Goal: Task Accomplishment & Management: Complete application form

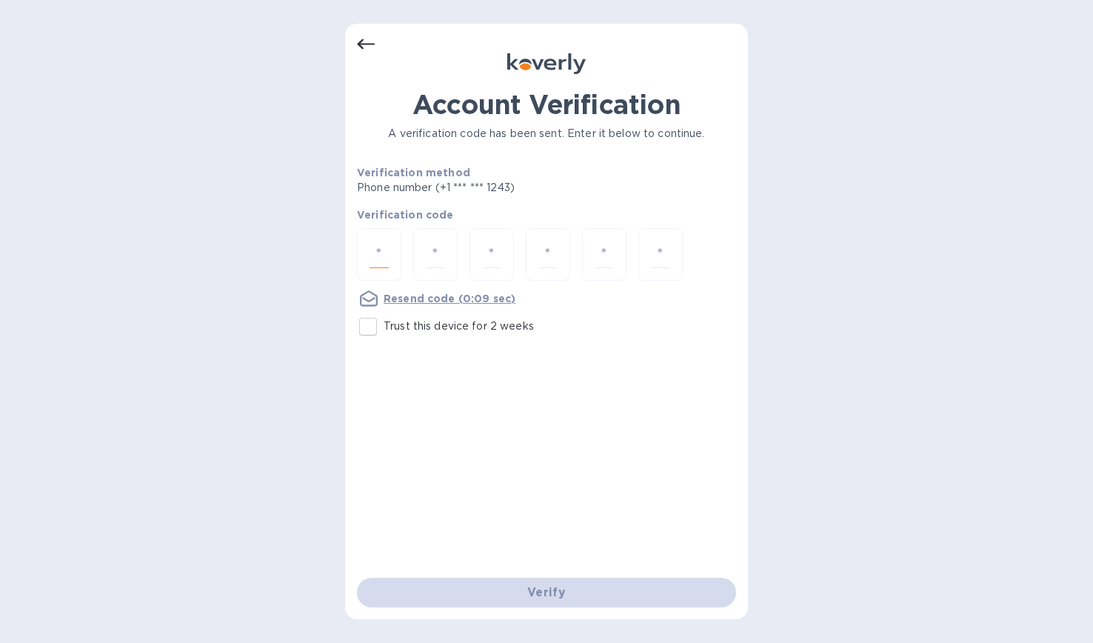
click at [384, 244] on input "number" at bounding box center [378, 254] width 19 height 27
type input "2"
type input "0"
type input "5"
type input "7"
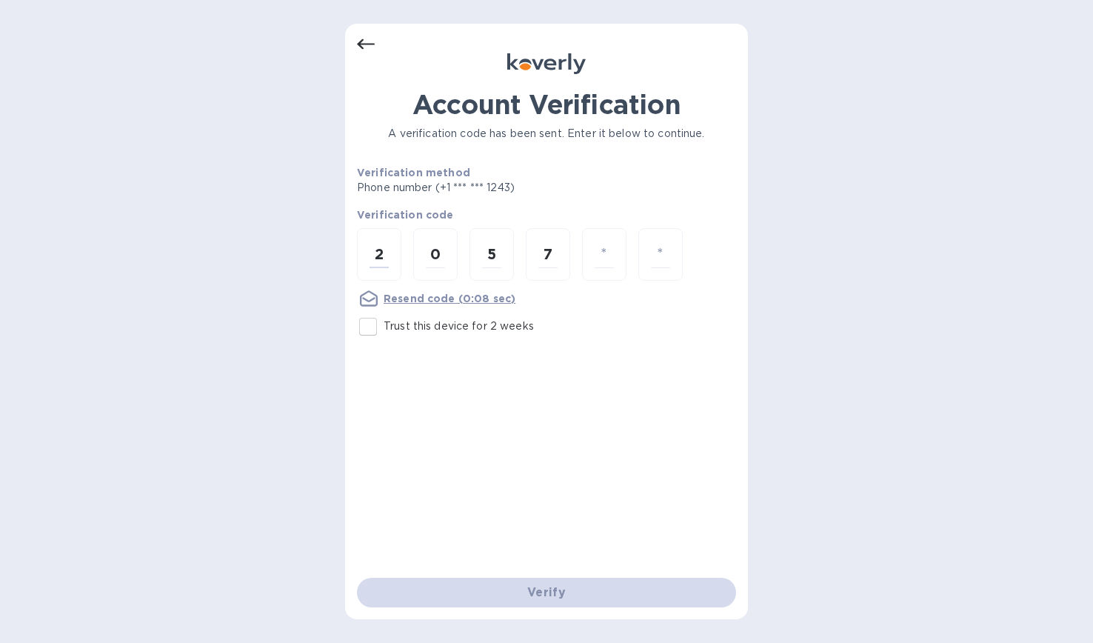
type input "3"
type input "6"
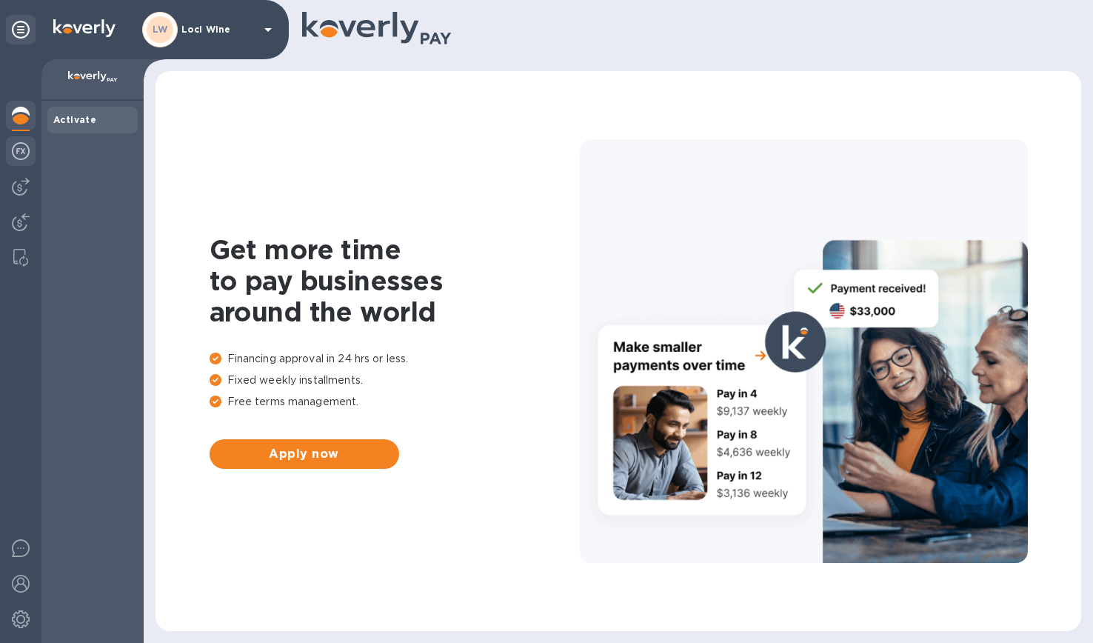
click at [20, 156] on img at bounding box center [21, 151] width 18 height 18
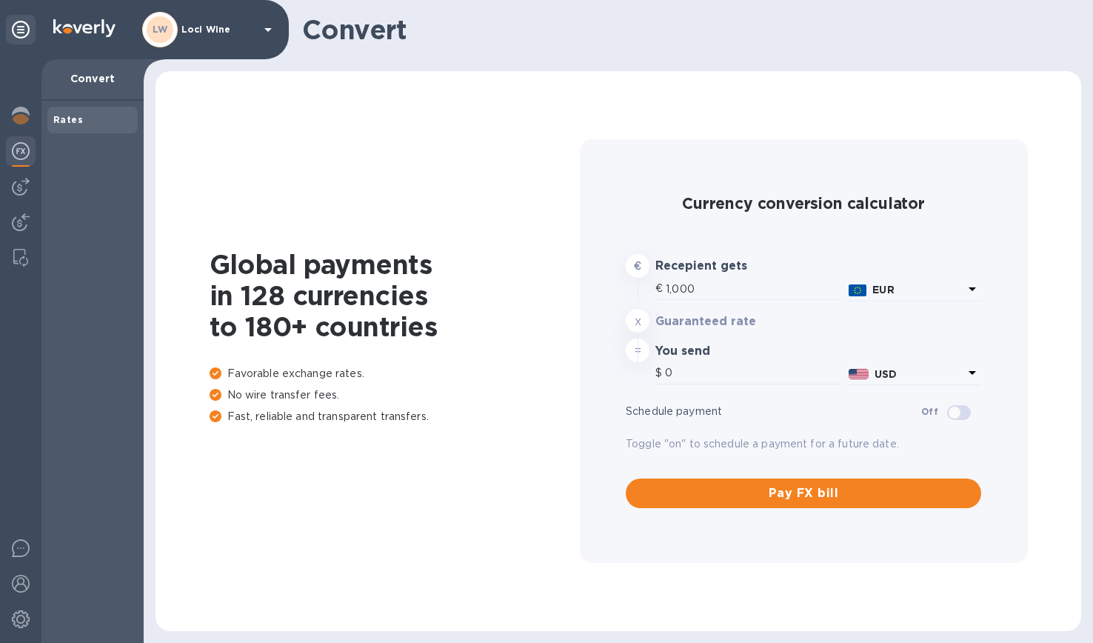
type input "1,166.9"
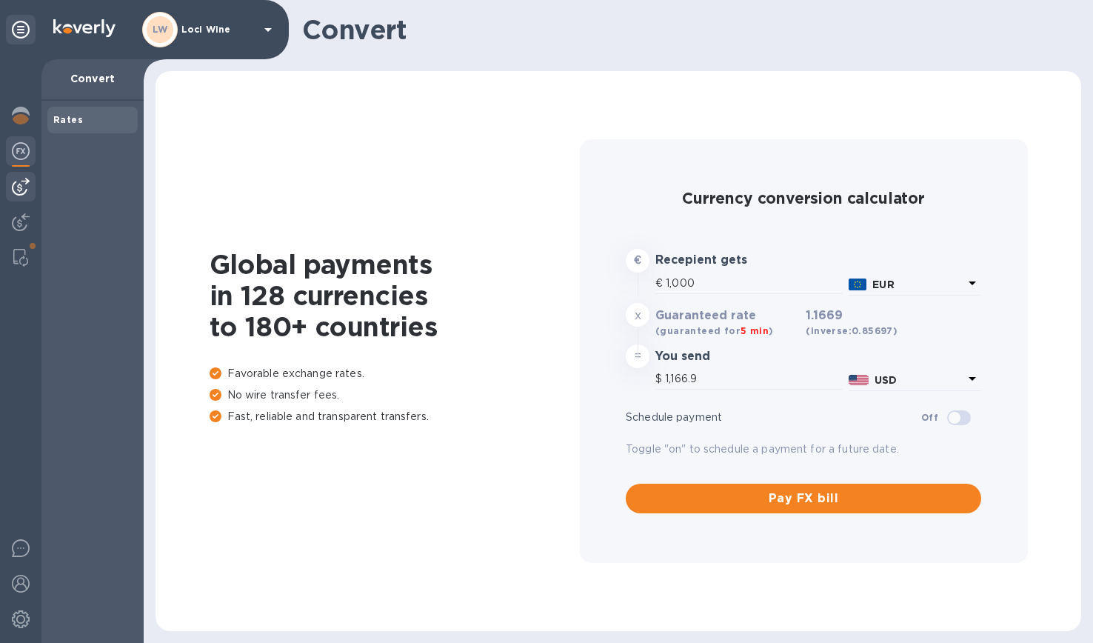
click at [30, 191] on div at bounding box center [21, 187] width 30 height 30
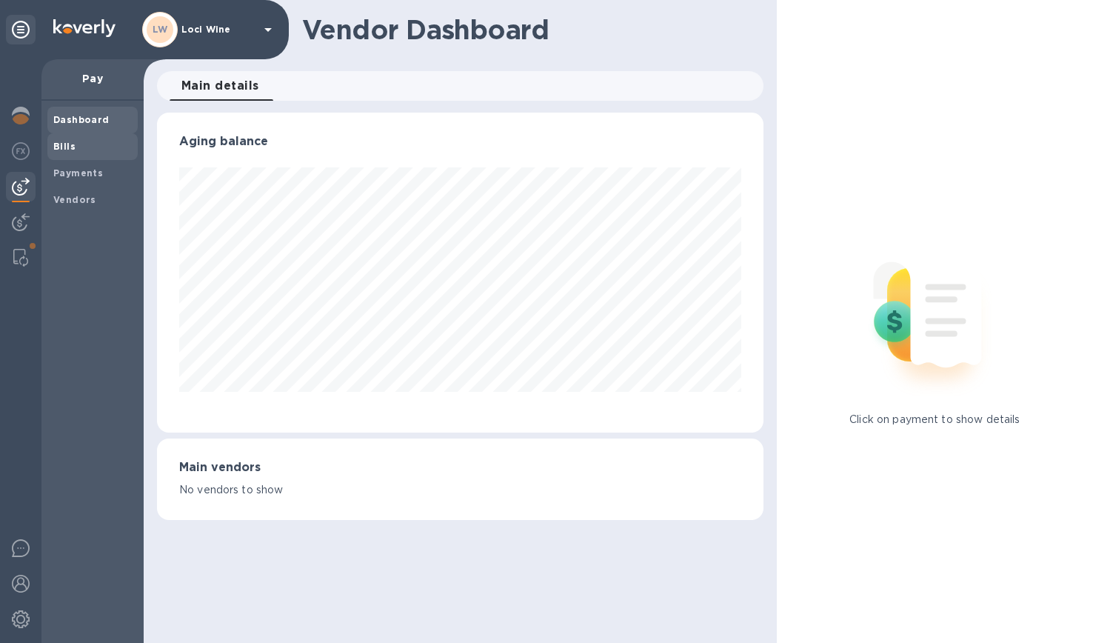
scroll to position [320, 600]
click at [66, 153] on div "Bills" at bounding box center [92, 146] width 90 height 27
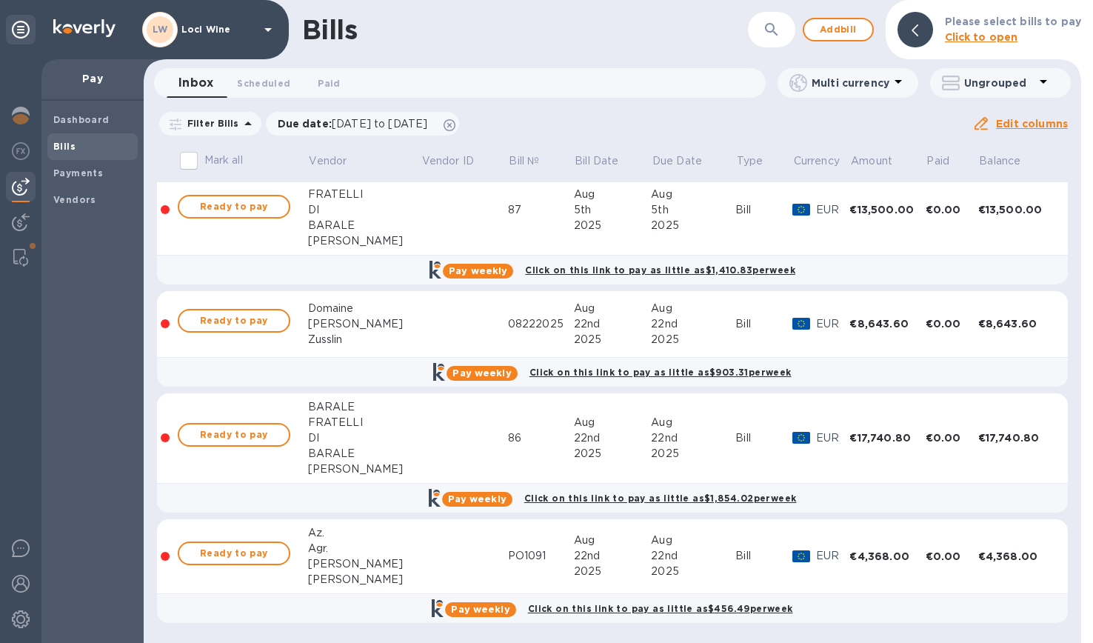
scroll to position [253, 0]
click at [843, 35] on span "Add bill" at bounding box center [838, 30] width 44 height 18
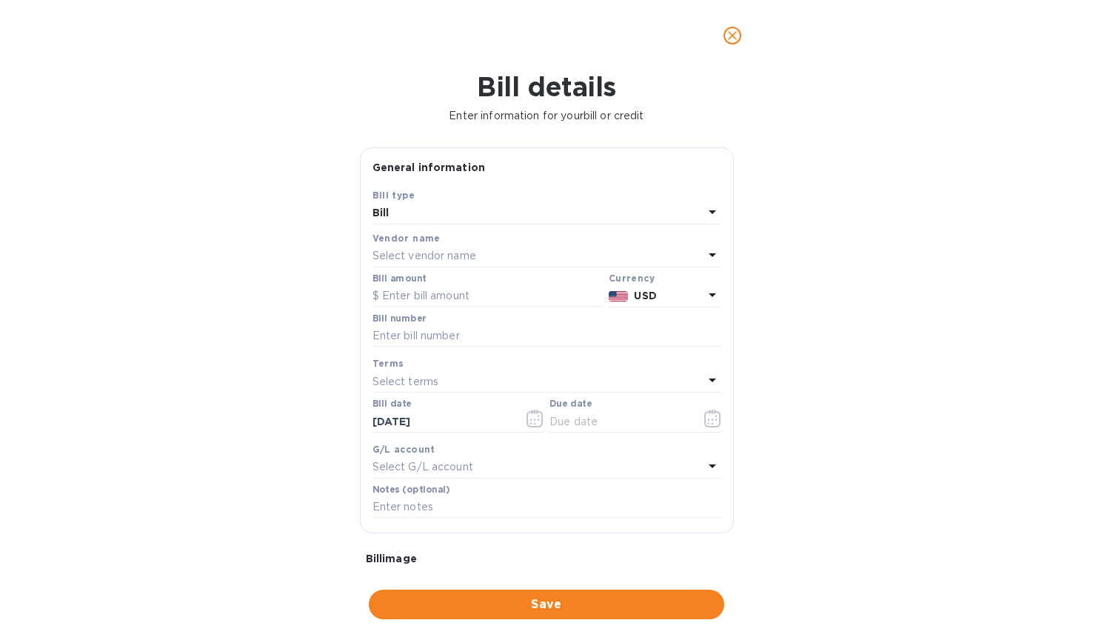
click at [466, 253] on p "Select vendor name" at bounding box center [424, 256] width 104 height 16
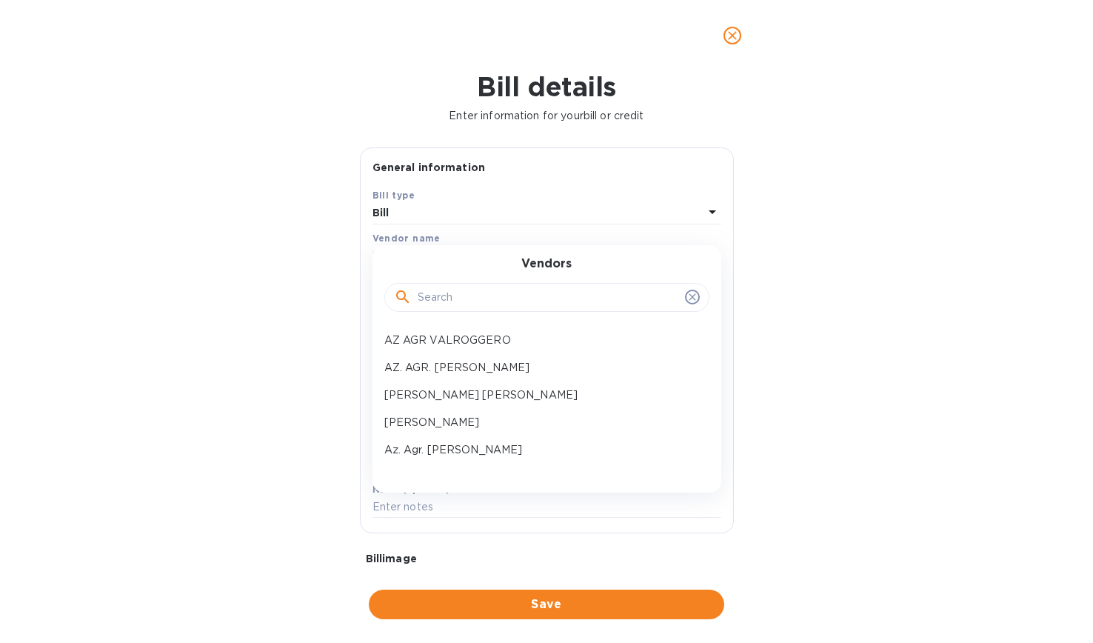
click at [450, 292] on input "text" at bounding box center [548, 298] width 261 height 22
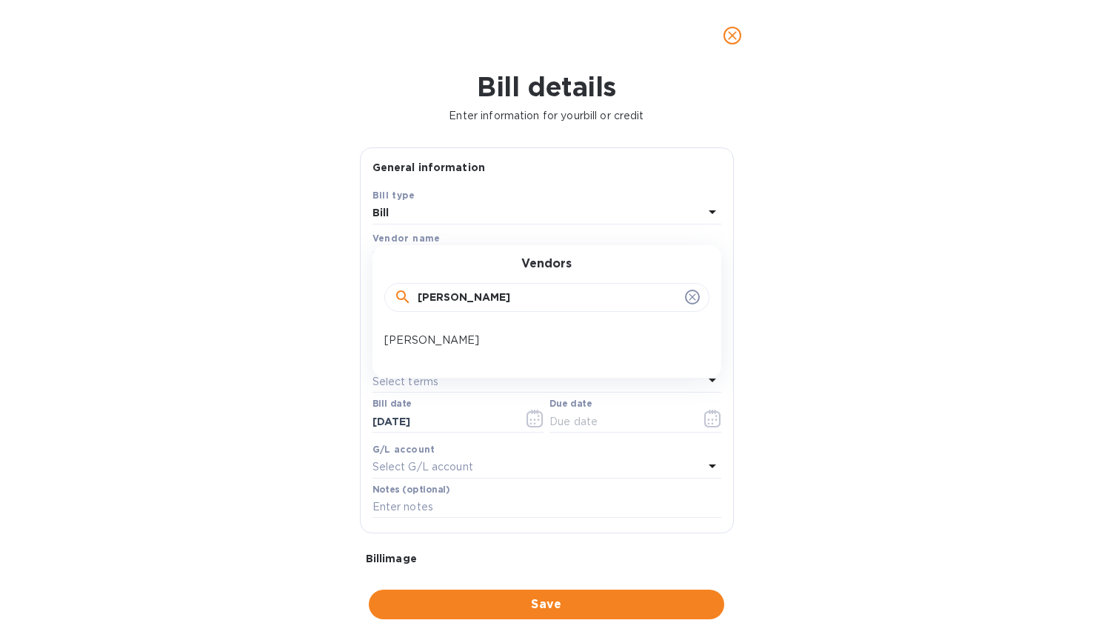
type input "[PERSON_NAME]"
drag, startPoint x: 435, startPoint y: 321, endPoint x: 424, endPoint y: 343, distance: 23.8
click at [424, 343] on p "[PERSON_NAME]" at bounding box center [540, 340] width 313 height 16
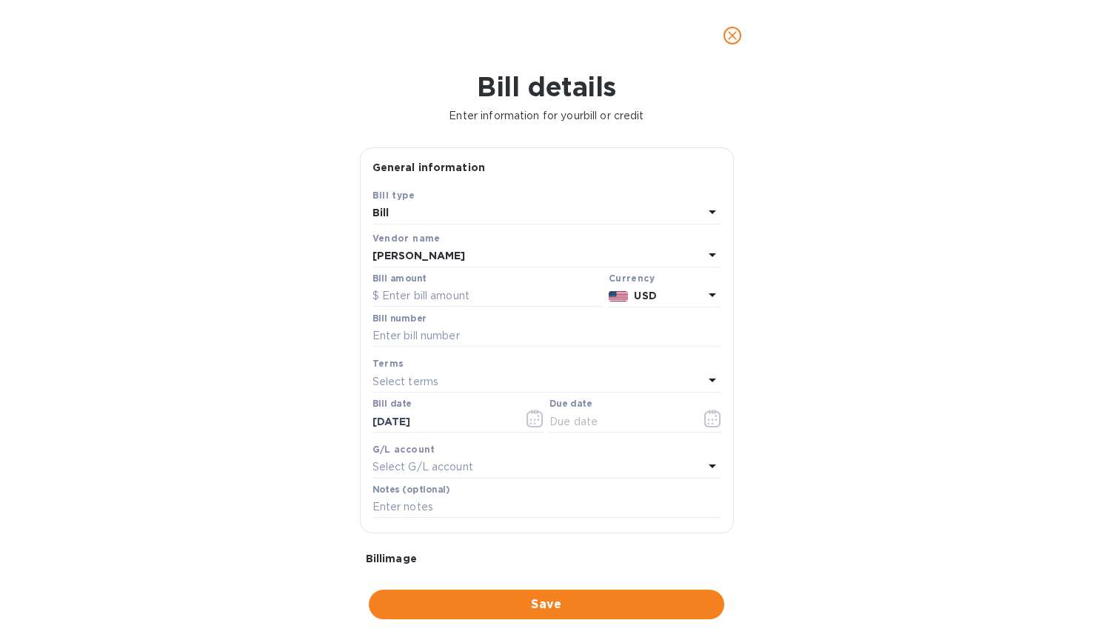
click at [658, 300] on p "USD" at bounding box center [668, 296] width 69 height 16
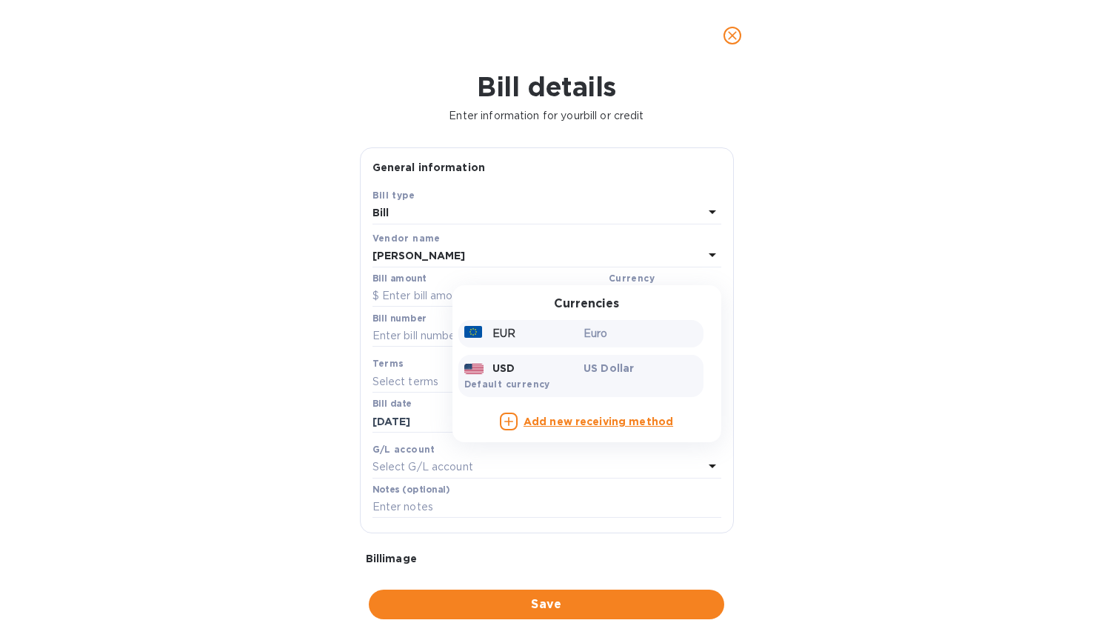
click at [603, 337] on p "Euro" at bounding box center [640, 334] width 114 height 16
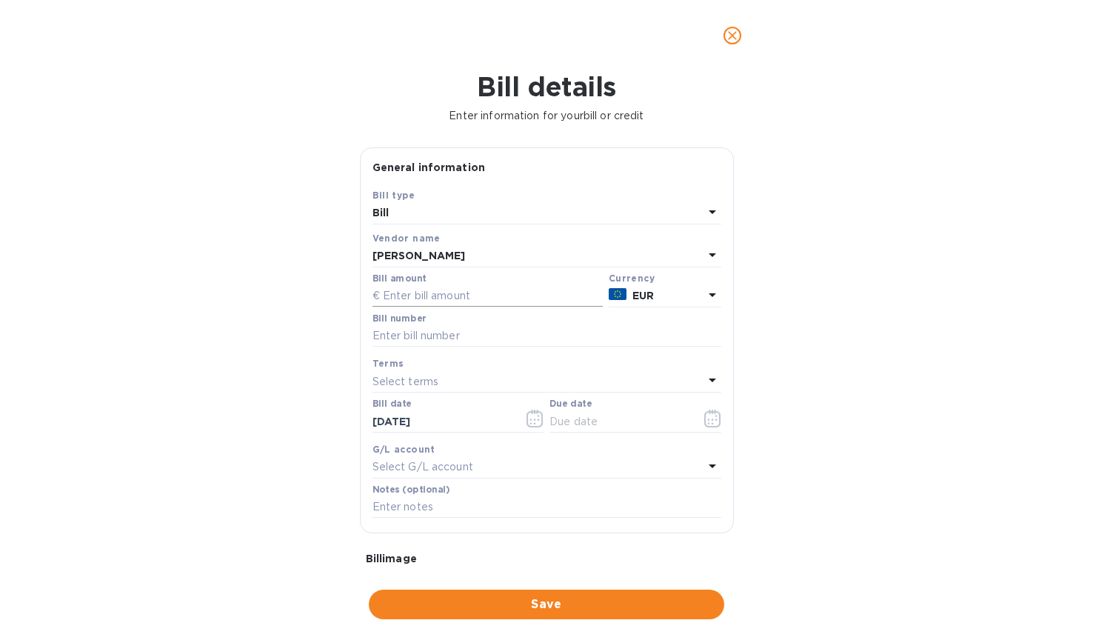
click at [423, 295] on input "text" at bounding box center [487, 296] width 230 height 22
type input "14,655.90"
type input "PO1094"
click at [425, 376] on p "Select terms" at bounding box center [405, 382] width 67 height 16
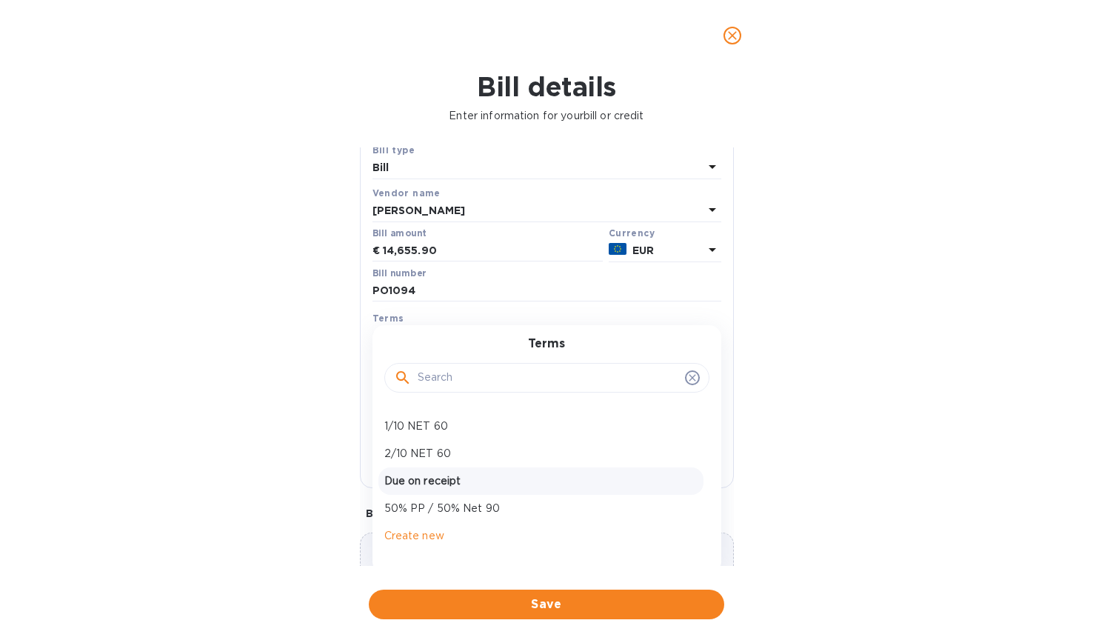
scroll to position [53, 0]
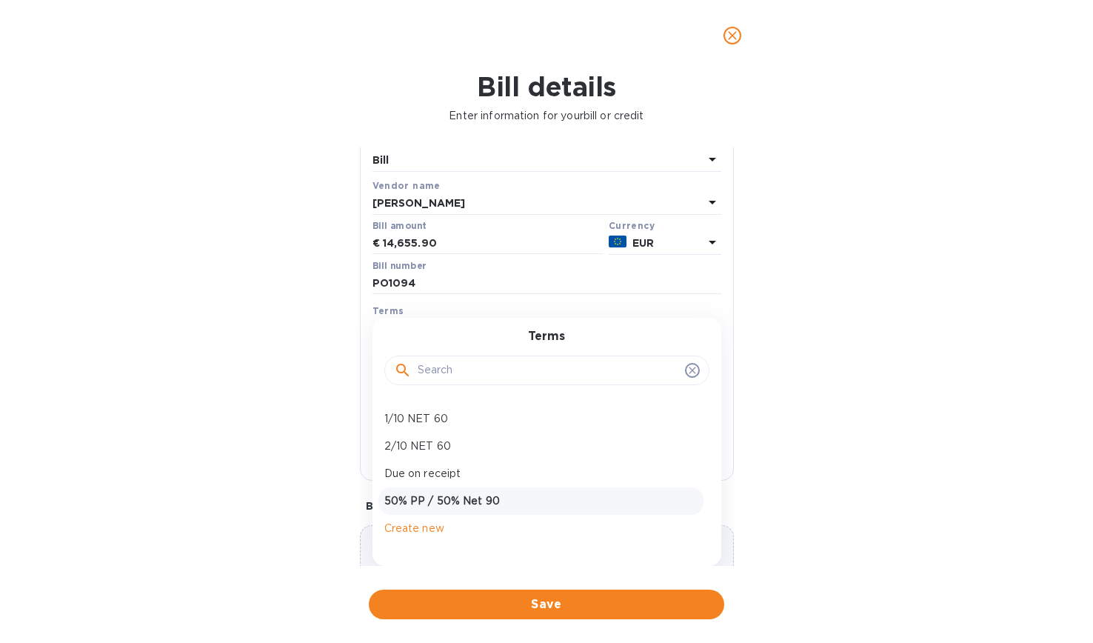
click at [432, 487] on div "50% PP / 50% Net 90" at bounding box center [540, 500] width 325 height 27
type input "[DATE]"
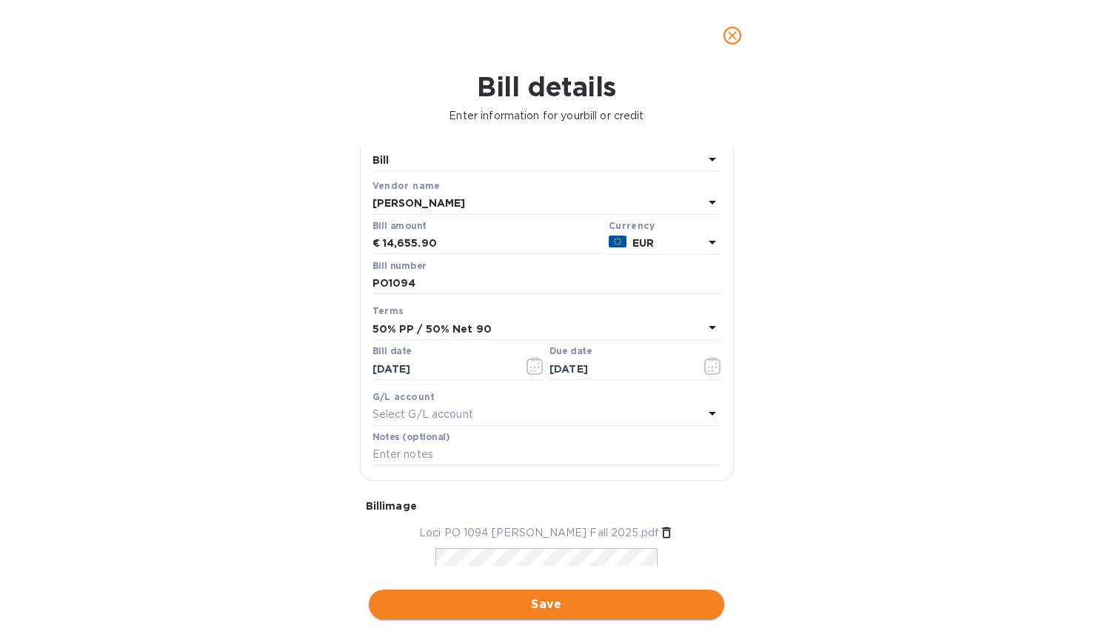
click at [646, 595] on span "Save" at bounding box center [547, 604] width 332 height 18
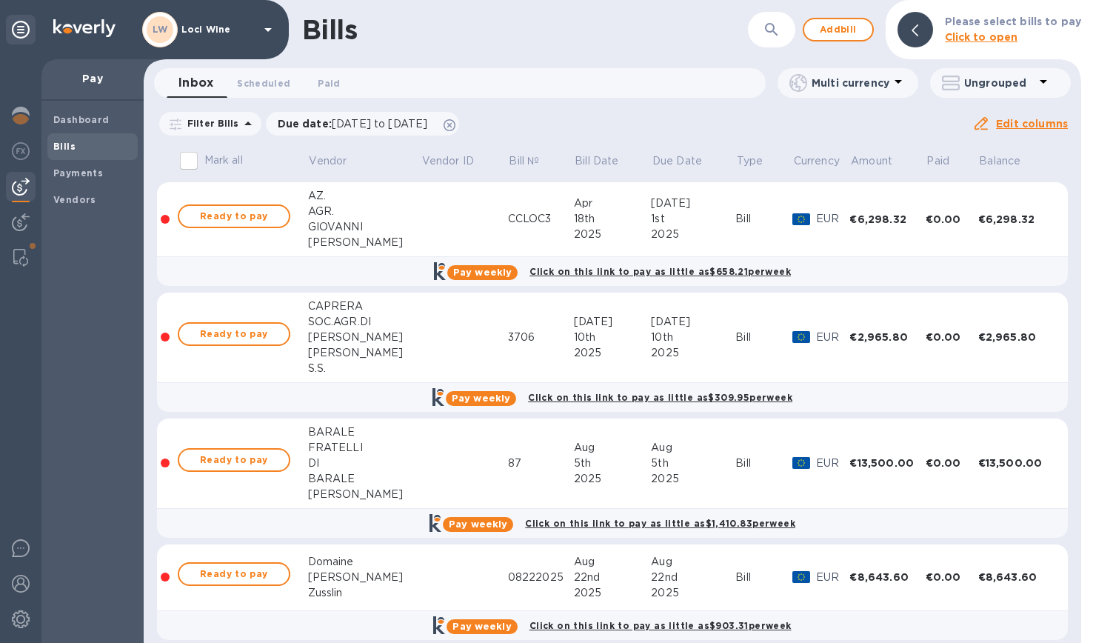
scroll to position [0, 0]
click at [829, 28] on span "Add bill" at bounding box center [838, 30] width 44 height 18
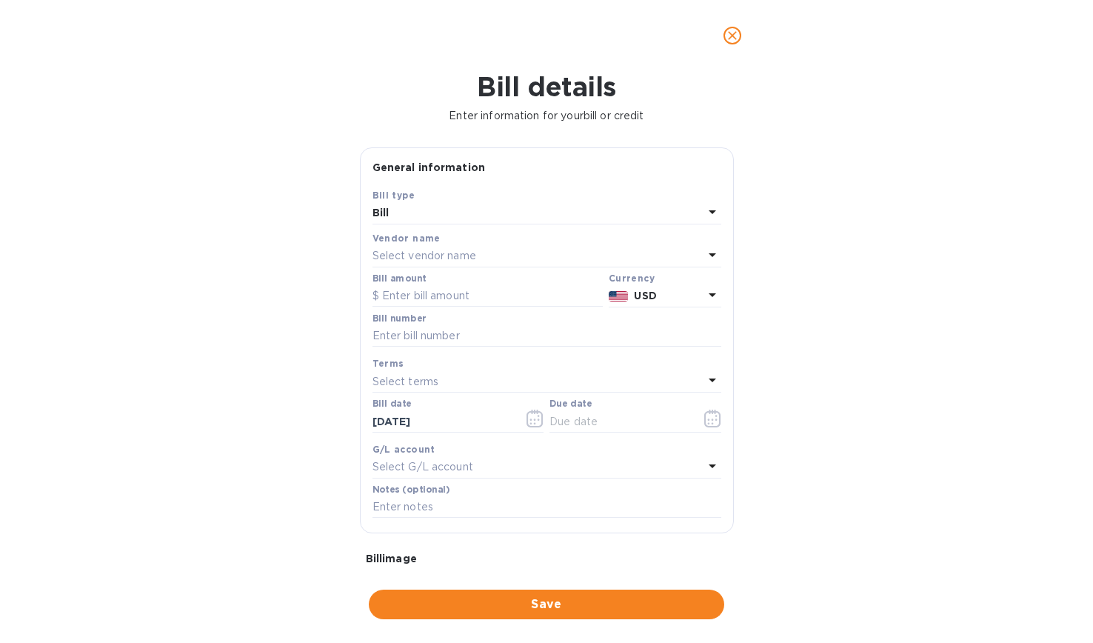
click at [429, 264] on div "Select vendor name" at bounding box center [537, 256] width 331 height 21
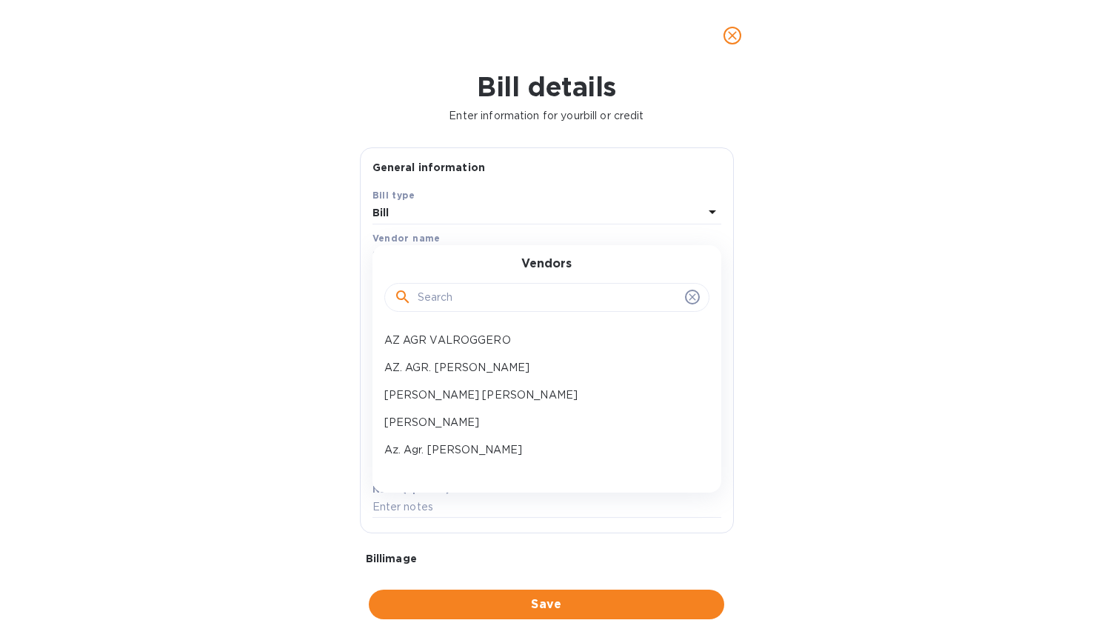
click at [432, 294] on input "text" at bounding box center [548, 298] width 261 height 22
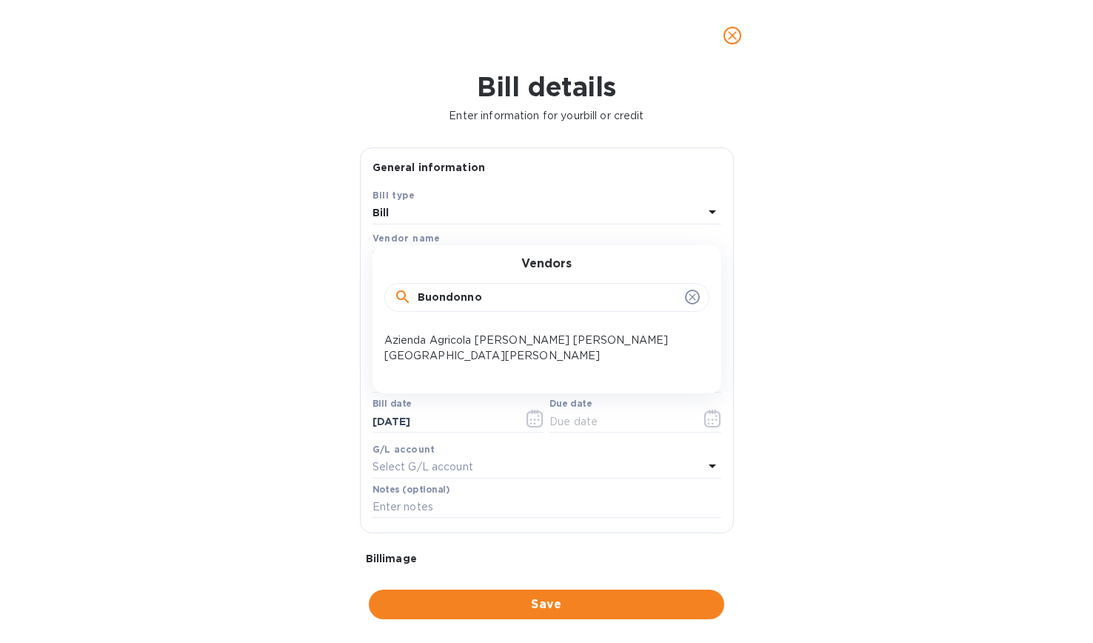
type input "Buondonno"
drag, startPoint x: 432, startPoint y: 294, endPoint x: 410, endPoint y: 334, distance: 45.7
click at [410, 334] on p "Azienda Agricola [PERSON_NAME] [PERSON_NAME][GEOGRAPHIC_DATA][PERSON_NAME]" at bounding box center [540, 347] width 313 height 31
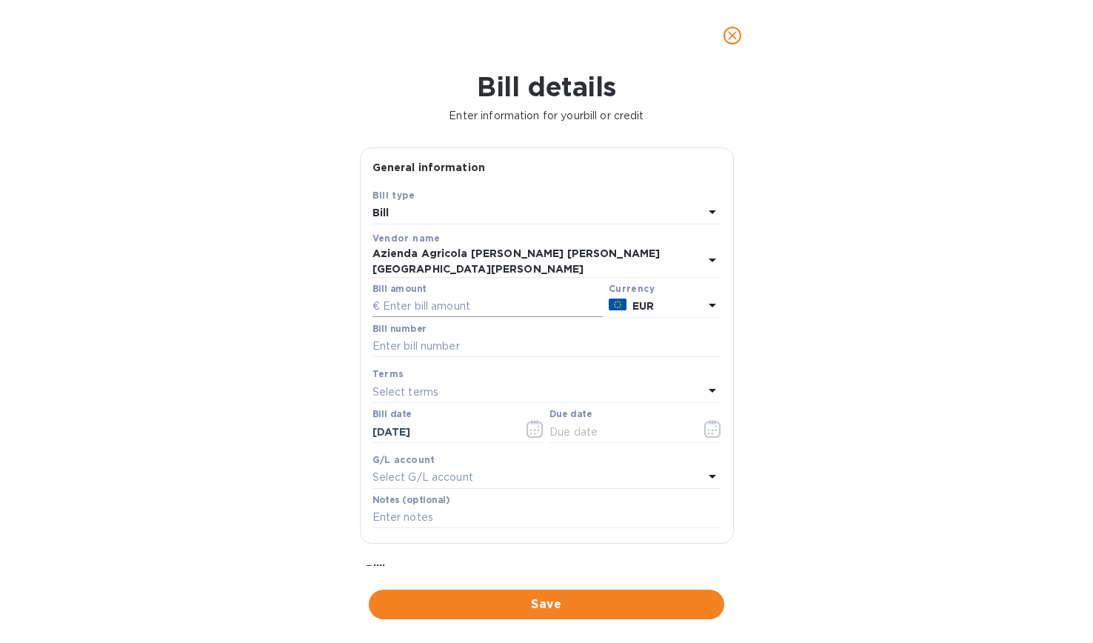
click at [437, 312] on input "text" at bounding box center [487, 306] width 230 height 22
type input "15,891.6"
type input "082025"
click at [456, 386] on div "Select terms" at bounding box center [537, 391] width 331 height 21
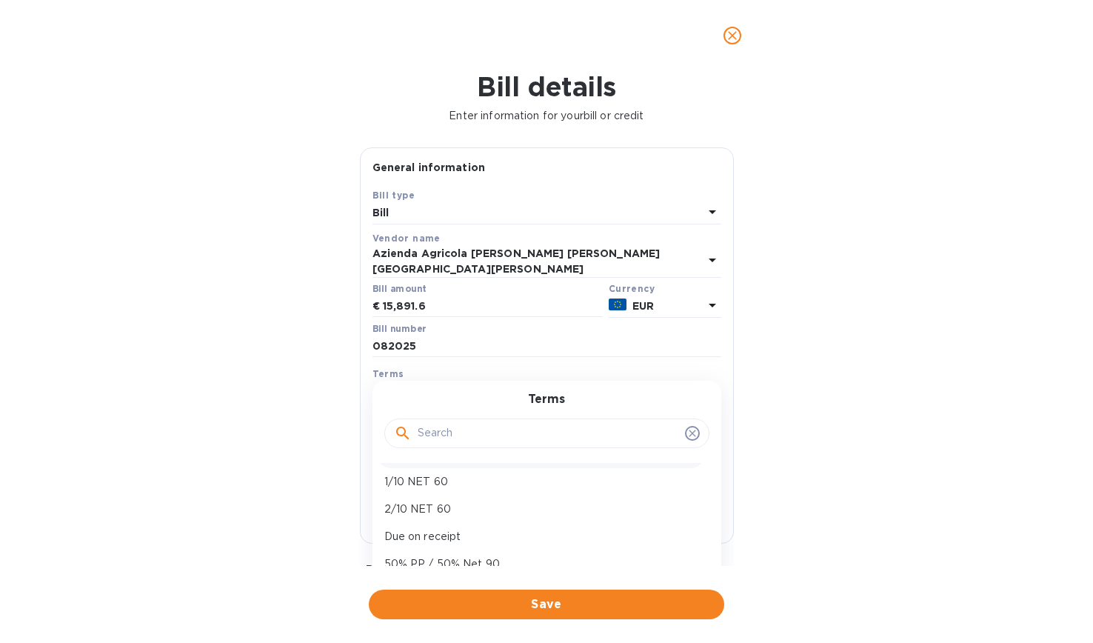
scroll to position [50, 0]
click at [284, 384] on div "Bill details Enter information for your bill or credit General information Save…" at bounding box center [546, 357] width 1093 height 572
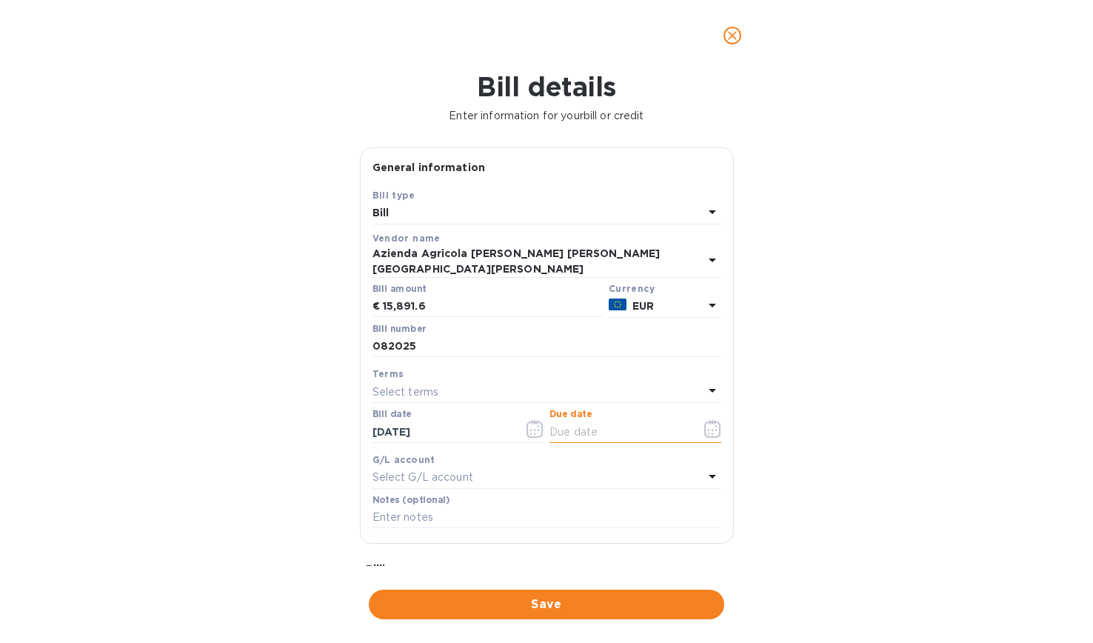
click at [560, 432] on input "text" at bounding box center [619, 432] width 140 height 22
click at [455, 375] on div "Terms" at bounding box center [546, 374] width 349 height 16
click at [442, 386] on div "Select terms" at bounding box center [537, 391] width 331 height 21
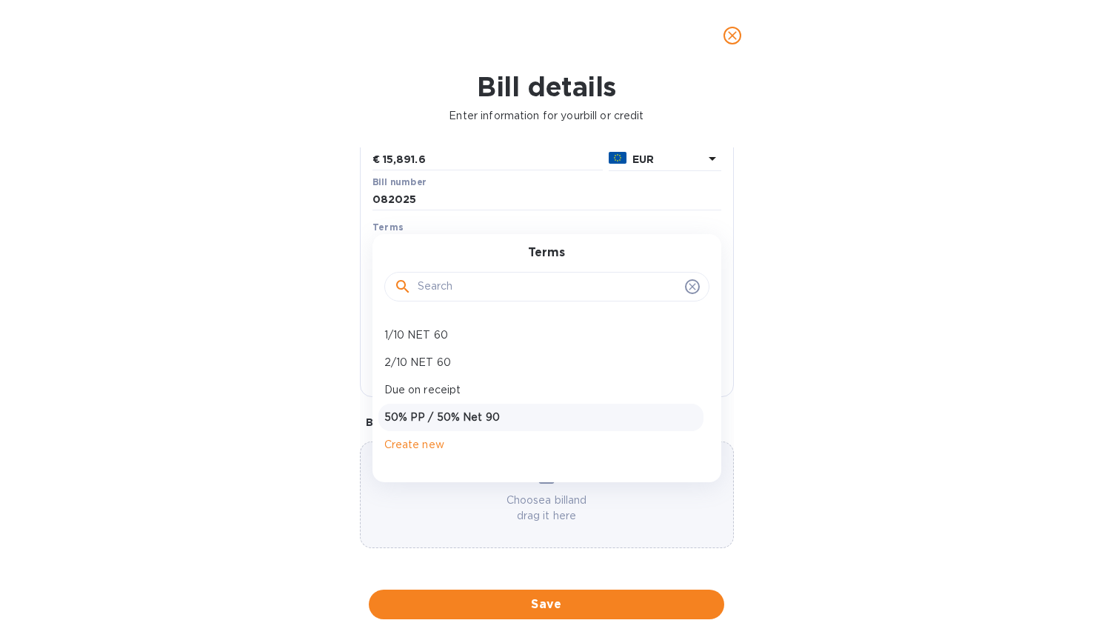
click at [449, 409] on p "50% PP / 50% Net 90" at bounding box center [540, 417] width 313 height 16
type input "[DATE]"
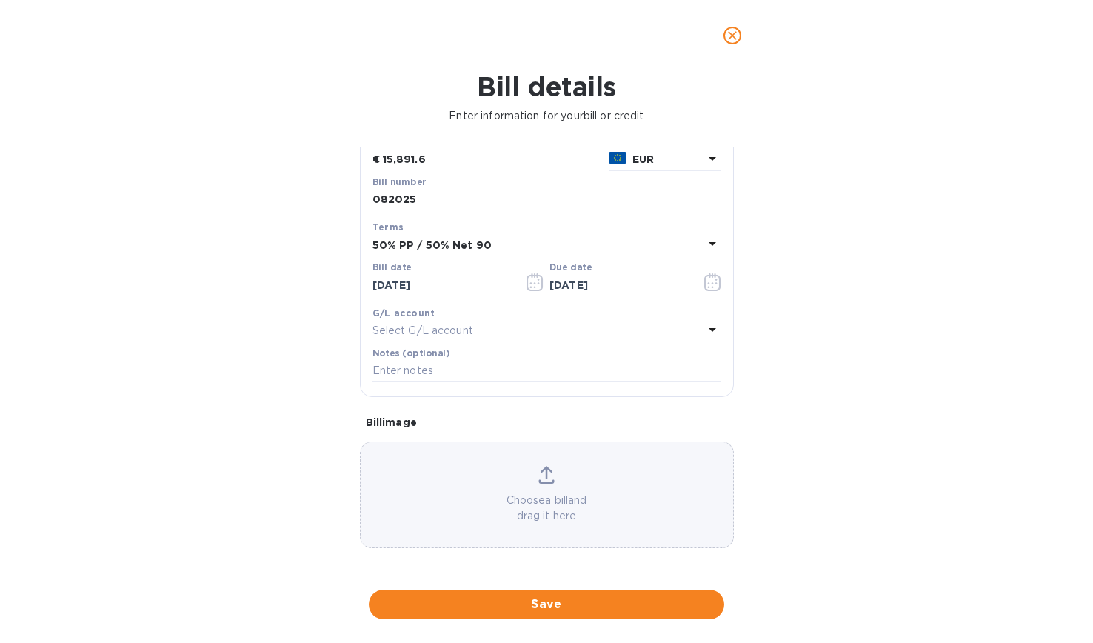
click at [232, 283] on div "Bill details Enter information for your bill or credit General information Save…" at bounding box center [546, 357] width 1093 height 572
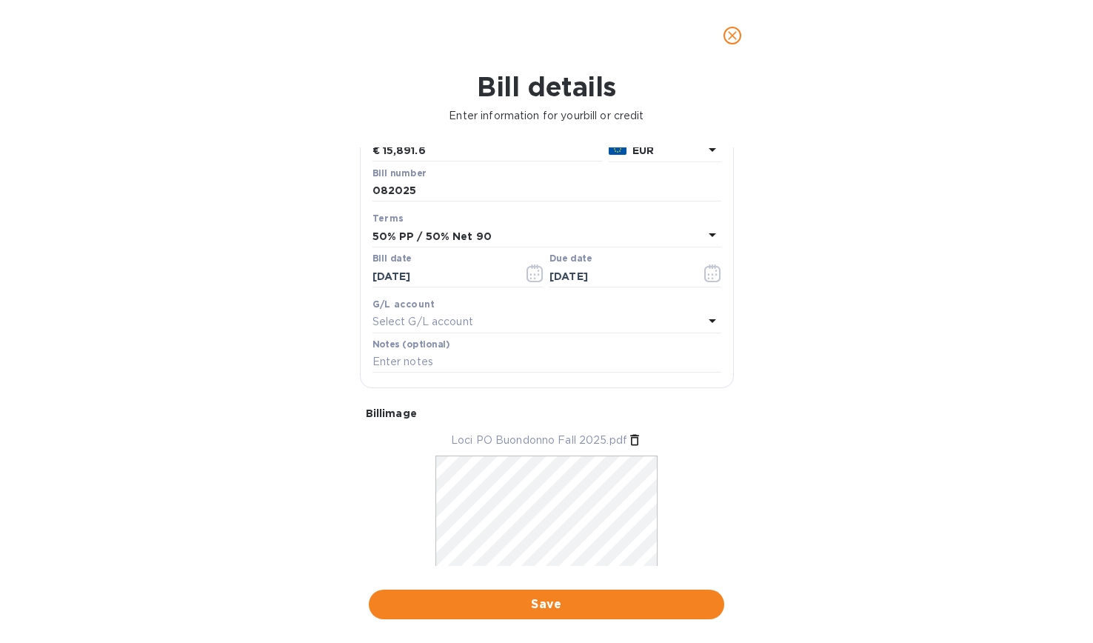
scroll to position [0, 0]
click at [458, 595] on span "Save" at bounding box center [547, 604] width 332 height 18
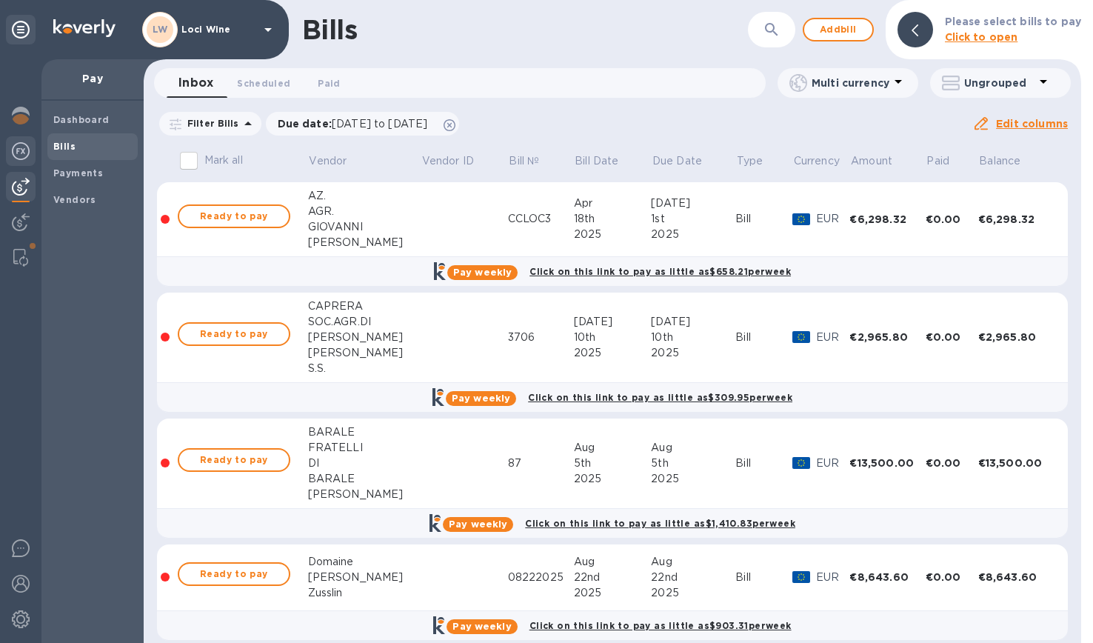
click at [21, 150] on img at bounding box center [21, 151] width 18 height 18
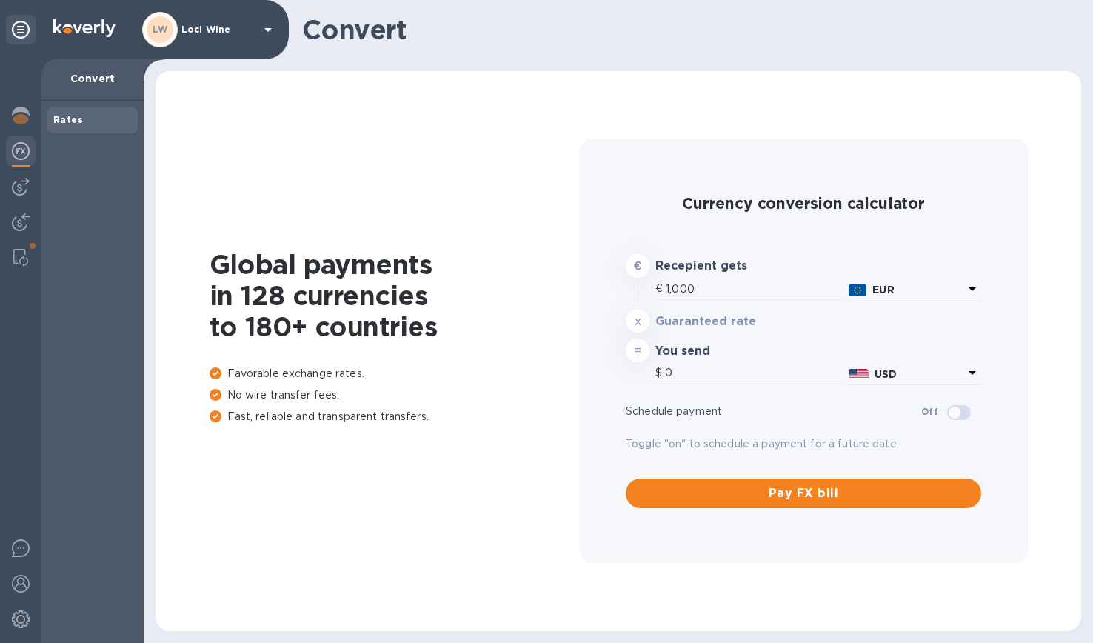
type input "1,168.4"
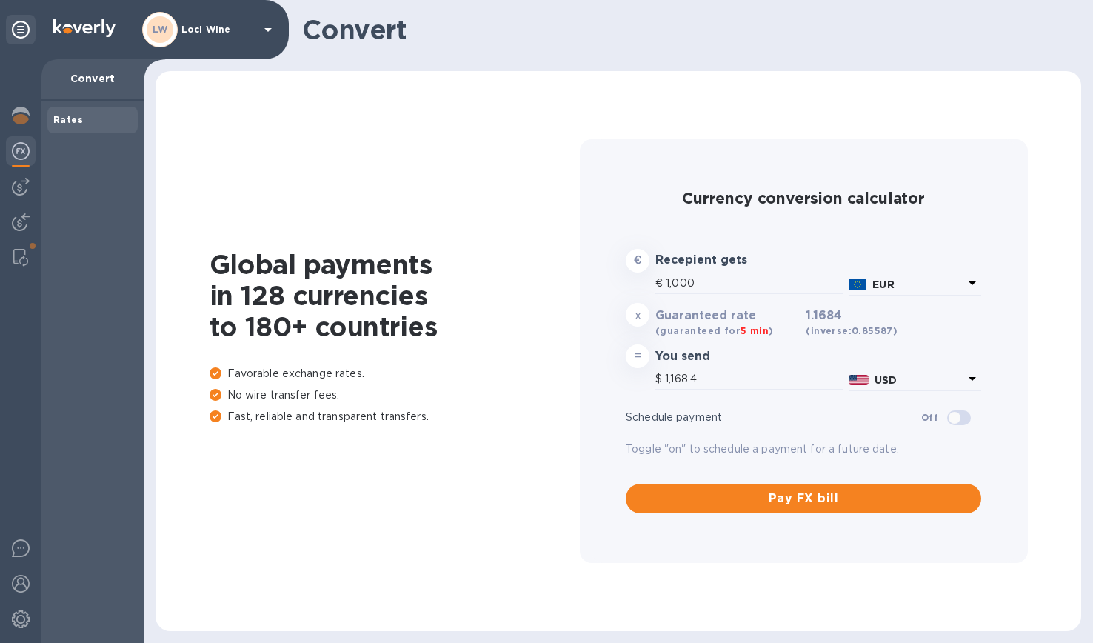
click at [21, 148] on img at bounding box center [21, 151] width 18 height 18
click at [27, 160] on div at bounding box center [21, 152] width 30 height 33
click at [23, 196] on div at bounding box center [21, 187] width 30 height 30
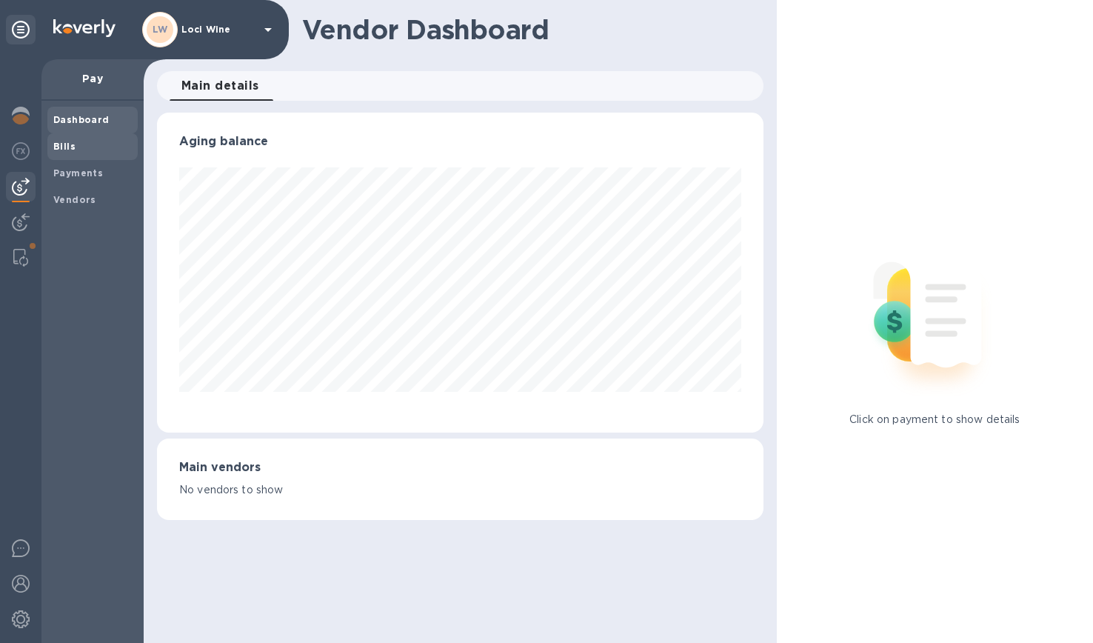
click at [70, 152] on span "Bills" at bounding box center [64, 146] width 22 height 15
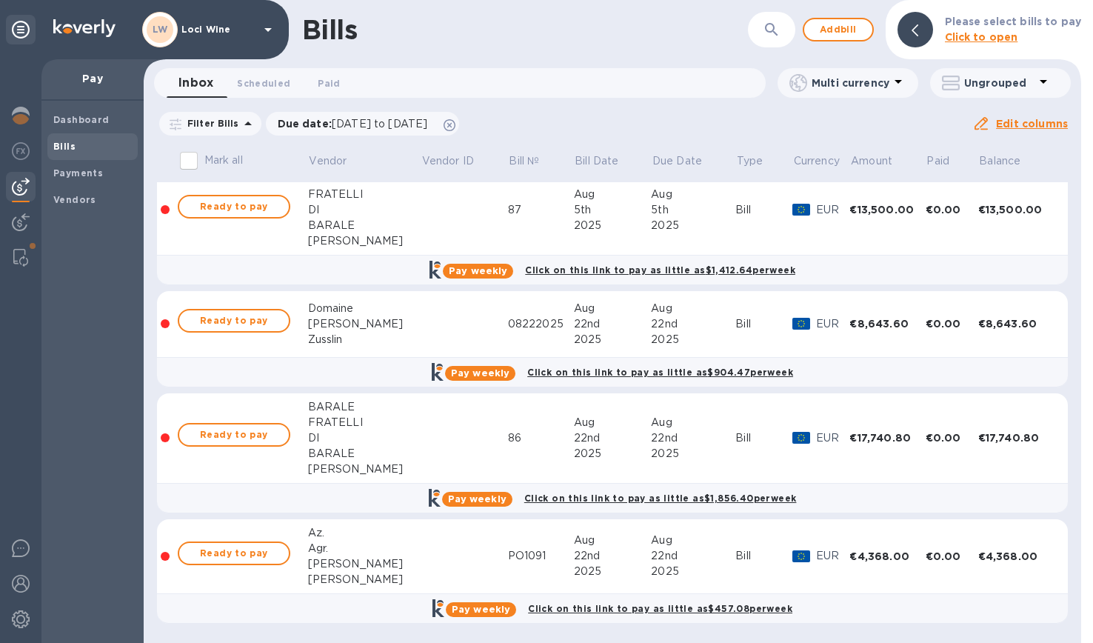
scroll to position [253, 0]
click at [312, 114] on div "Due date : [DATE] to [DATE]" at bounding box center [363, 124] width 194 height 24
click at [387, 117] on p "Due date : [DATE] to [DATE]" at bounding box center [357, 123] width 158 height 15
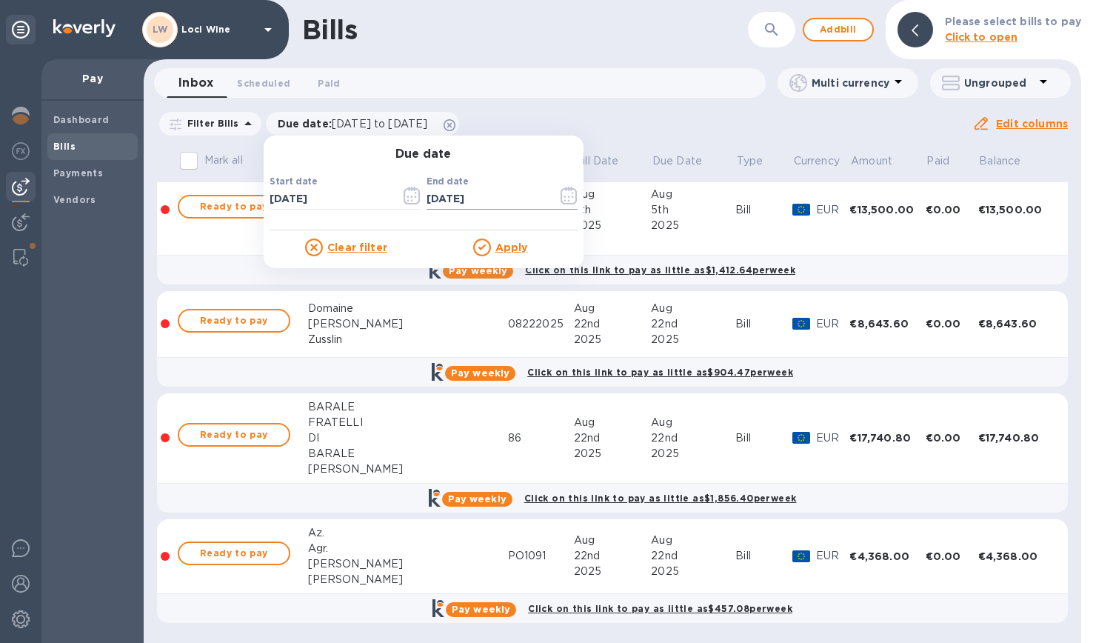
click at [429, 195] on input "[DATE]" at bounding box center [485, 199] width 119 height 22
type input "[DATE]"
click at [499, 247] on u "Apply" at bounding box center [511, 247] width 33 height 12
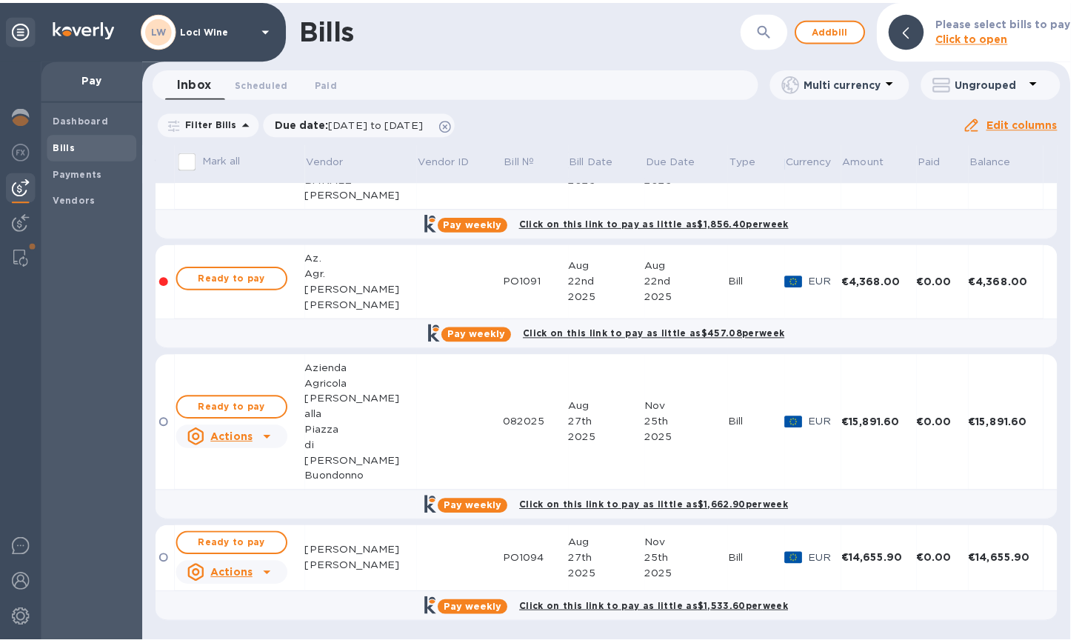
scroll to position [528, 0]
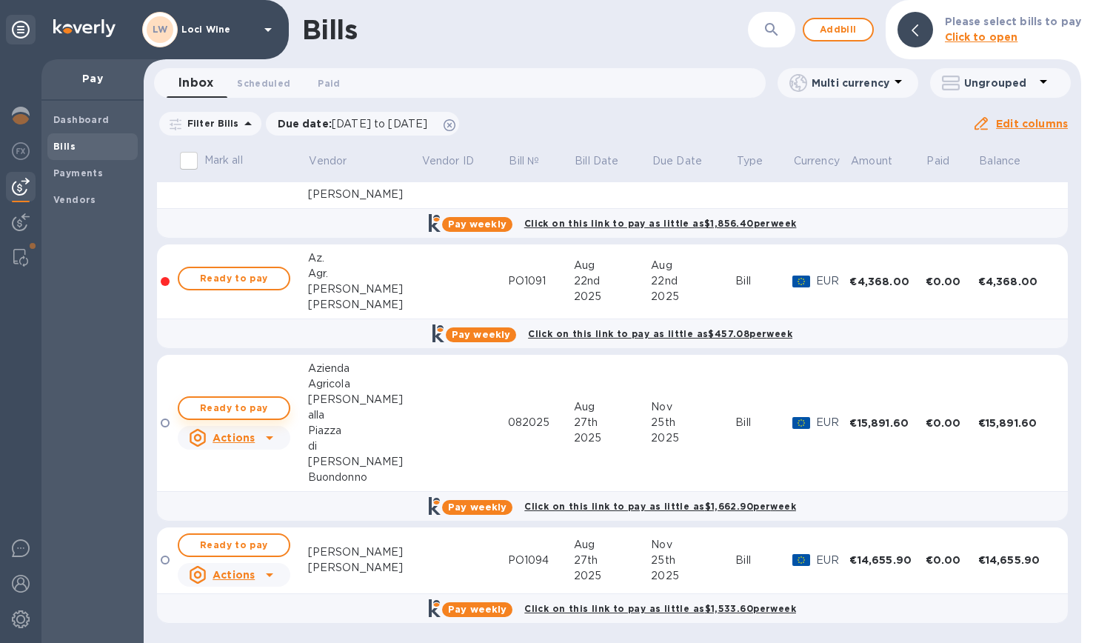
click at [235, 403] on span "Ready to pay" at bounding box center [234, 408] width 86 height 18
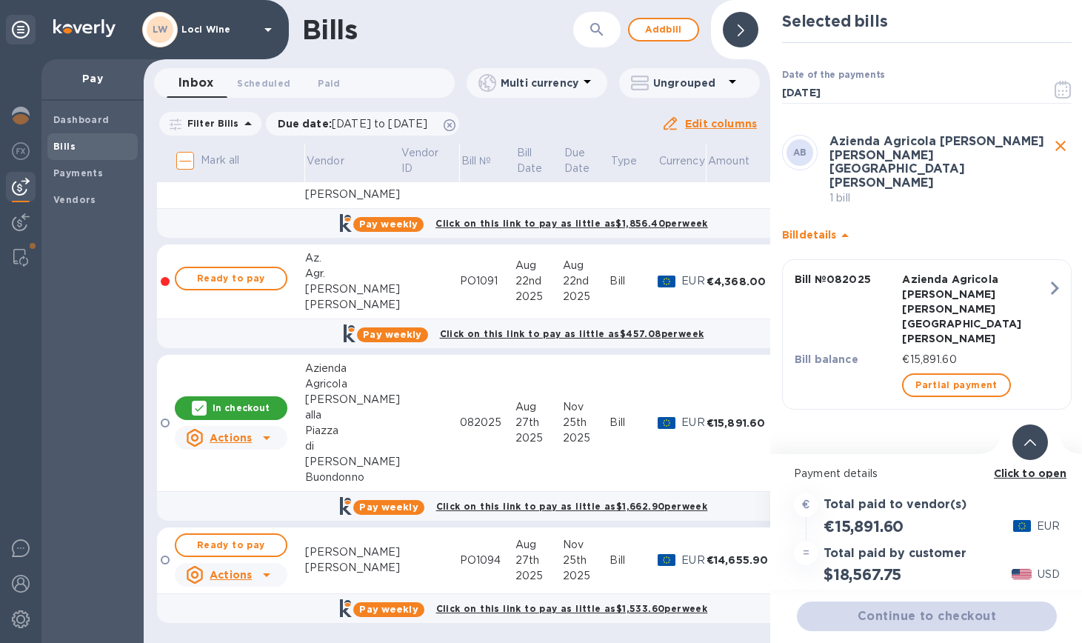
scroll to position [11, 0]
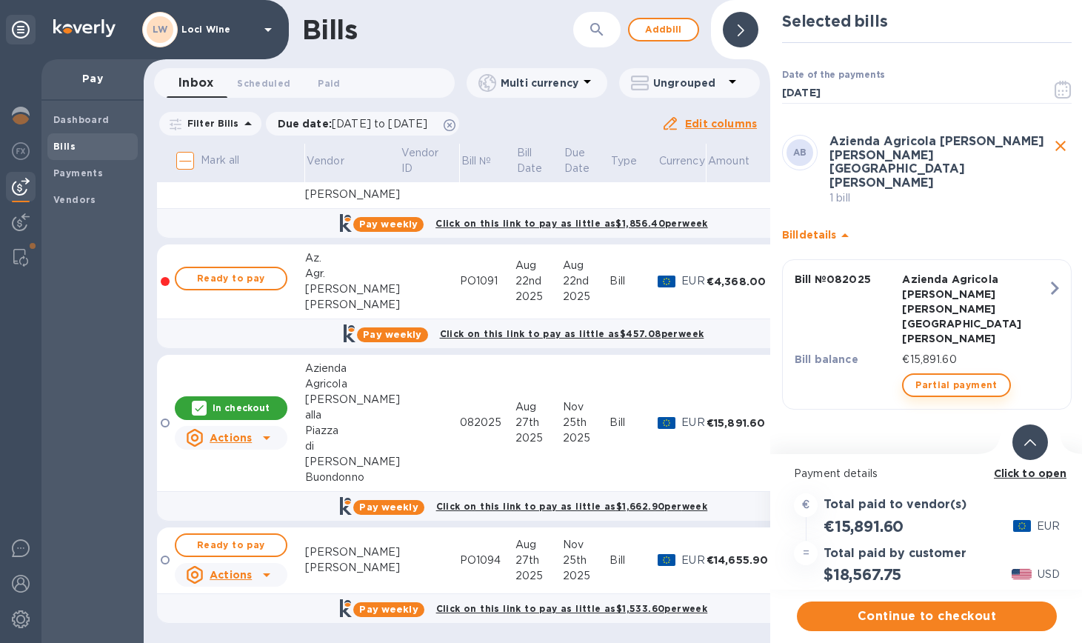
click at [929, 376] on span "Partial payment" at bounding box center [955, 385] width 81 height 18
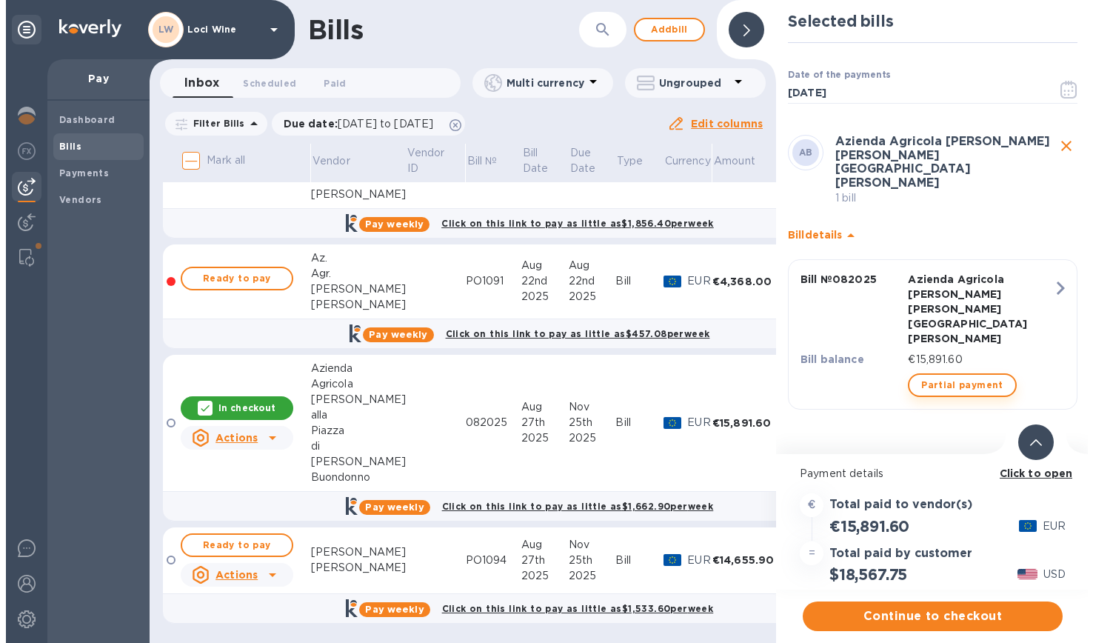
scroll to position [0, 0]
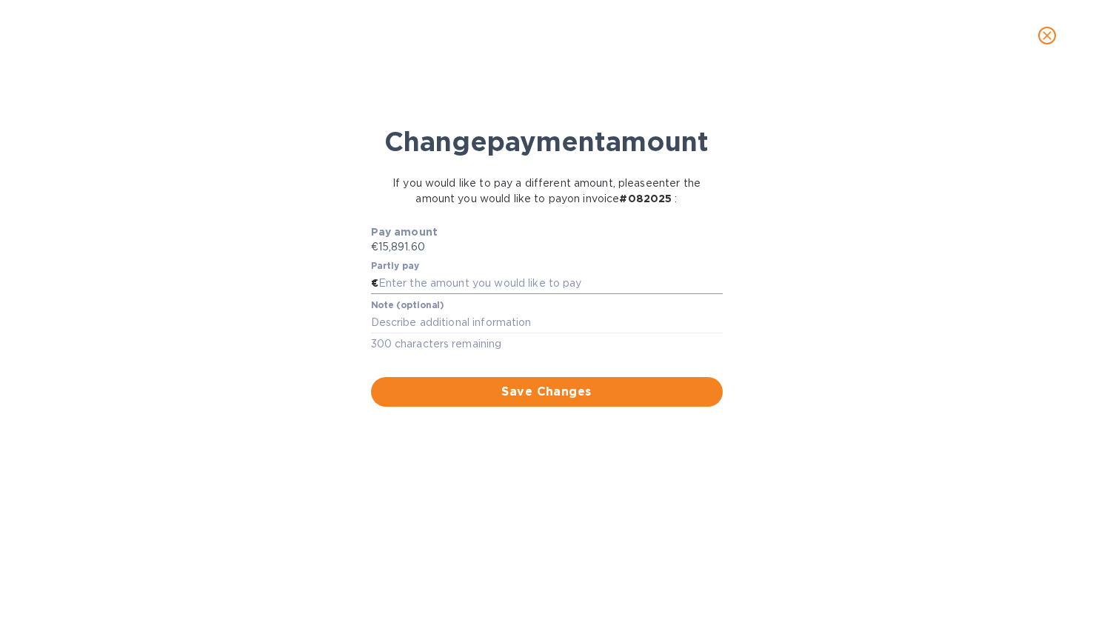
click at [454, 295] on input "text" at bounding box center [550, 283] width 344 height 22
type input "8,000"
click at [459, 328] on textarea at bounding box center [547, 322] width 352 height 12
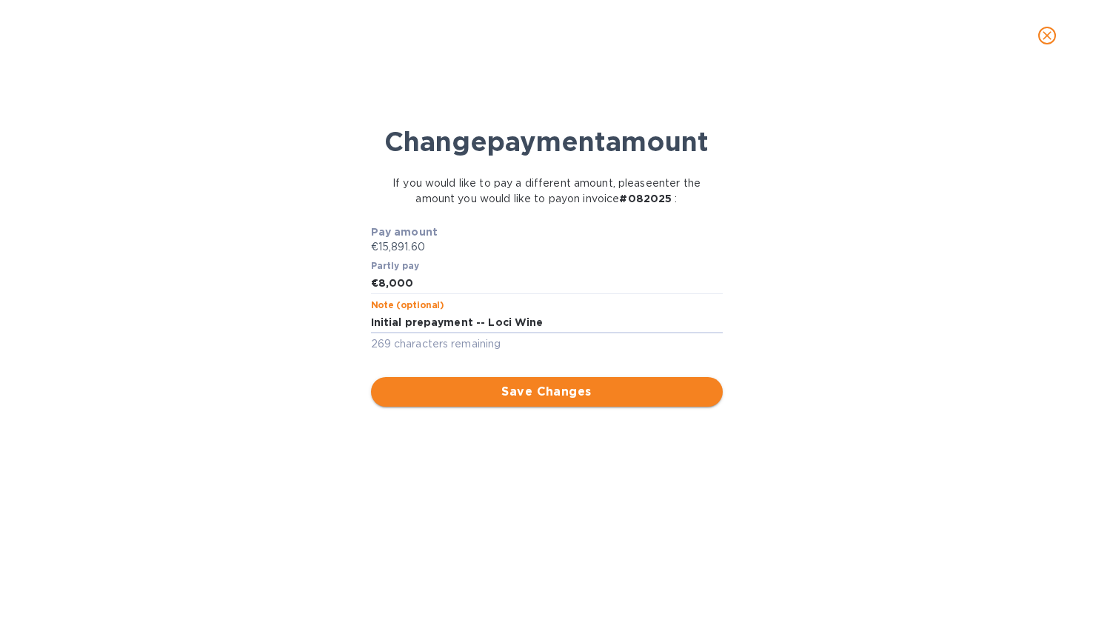
type textarea "Initial prepayment -- Loci Wine"
click at [546, 401] on span "Save Changes" at bounding box center [547, 392] width 328 height 18
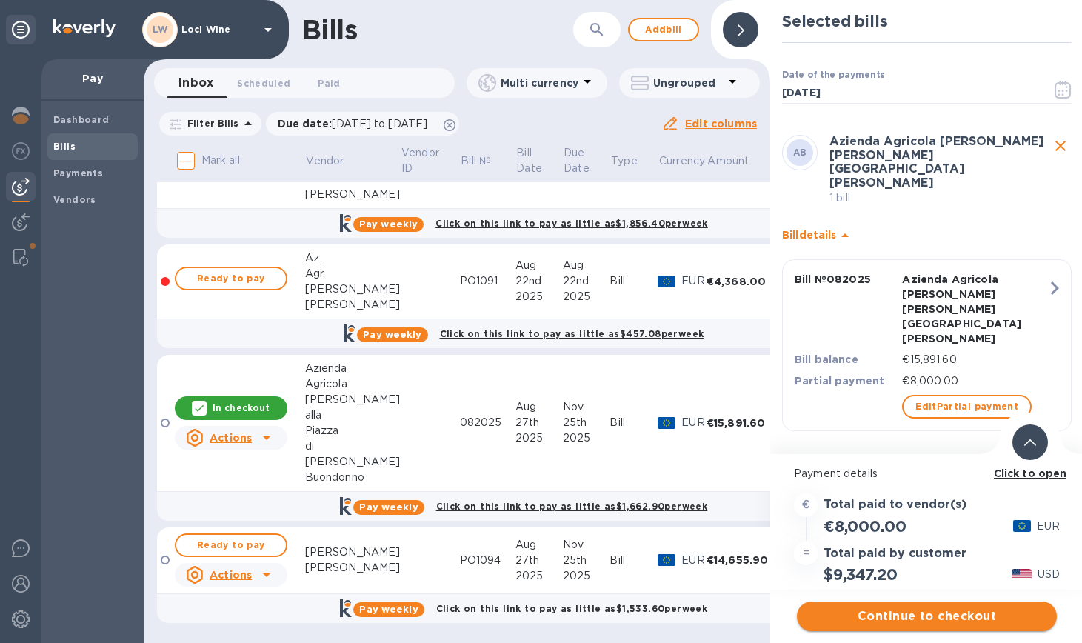
click at [892, 612] on span "Continue to checkout" at bounding box center [926, 616] width 236 height 18
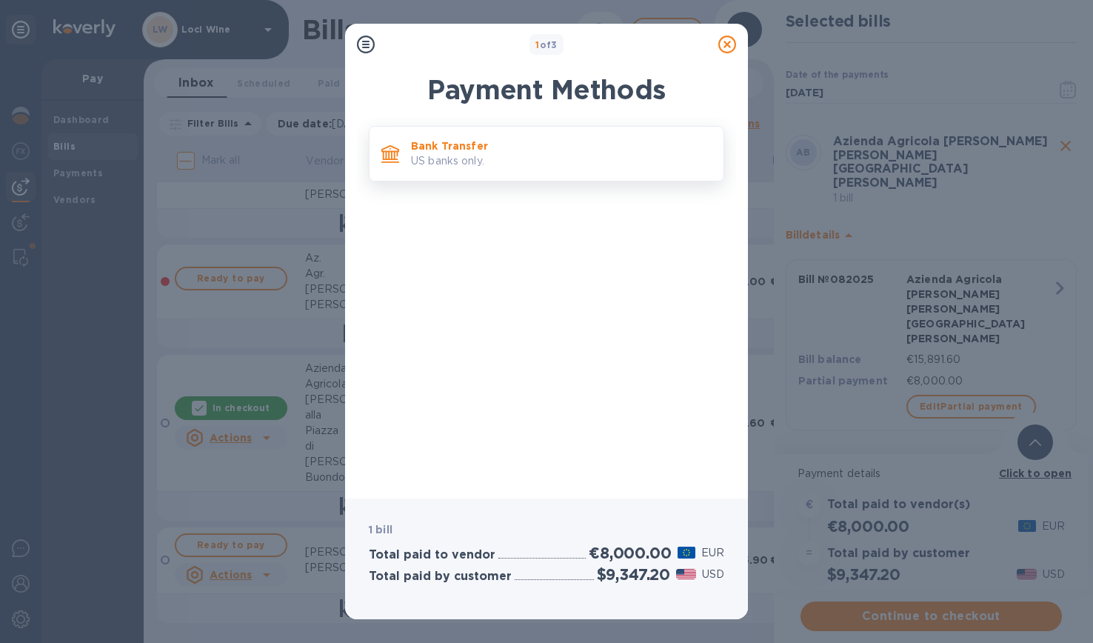
click at [498, 164] on p "US banks only." at bounding box center [561, 161] width 301 height 16
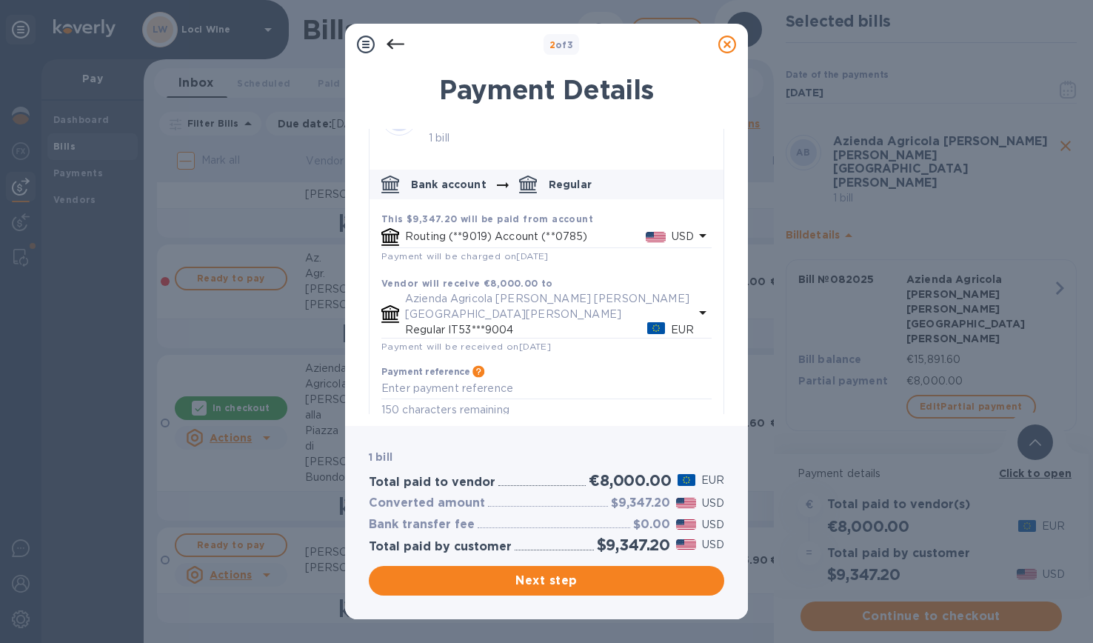
scroll to position [52, 0]
click at [532, 579] on span "Next step" at bounding box center [547, 581] width 332 height 18
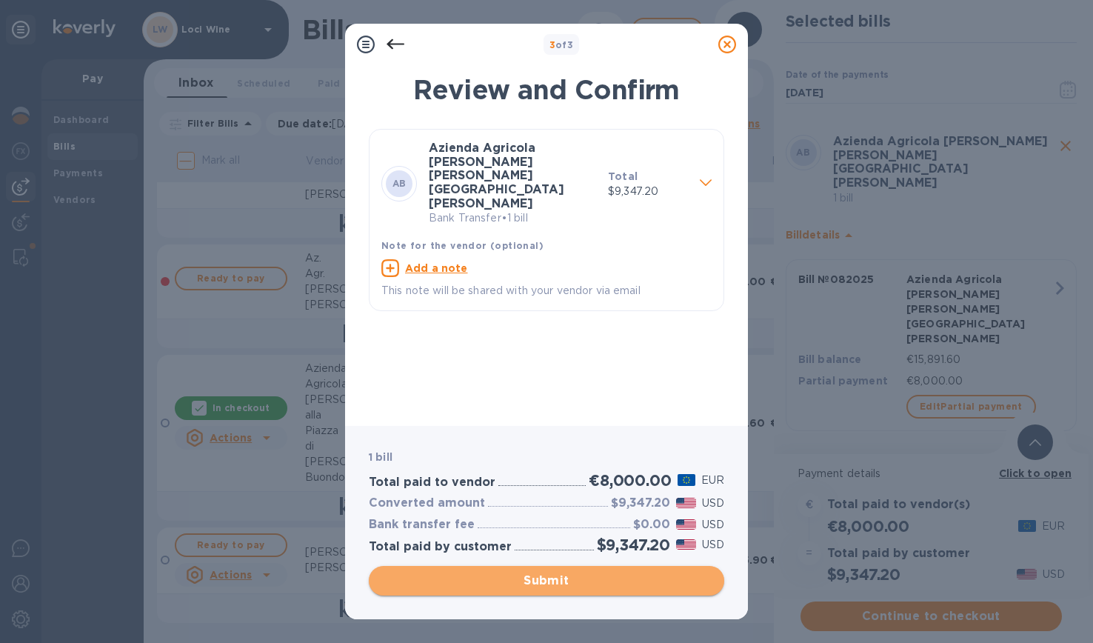
click at [529, 573] on span "Submit" at bounding box center [547, 581] width 332 height 18
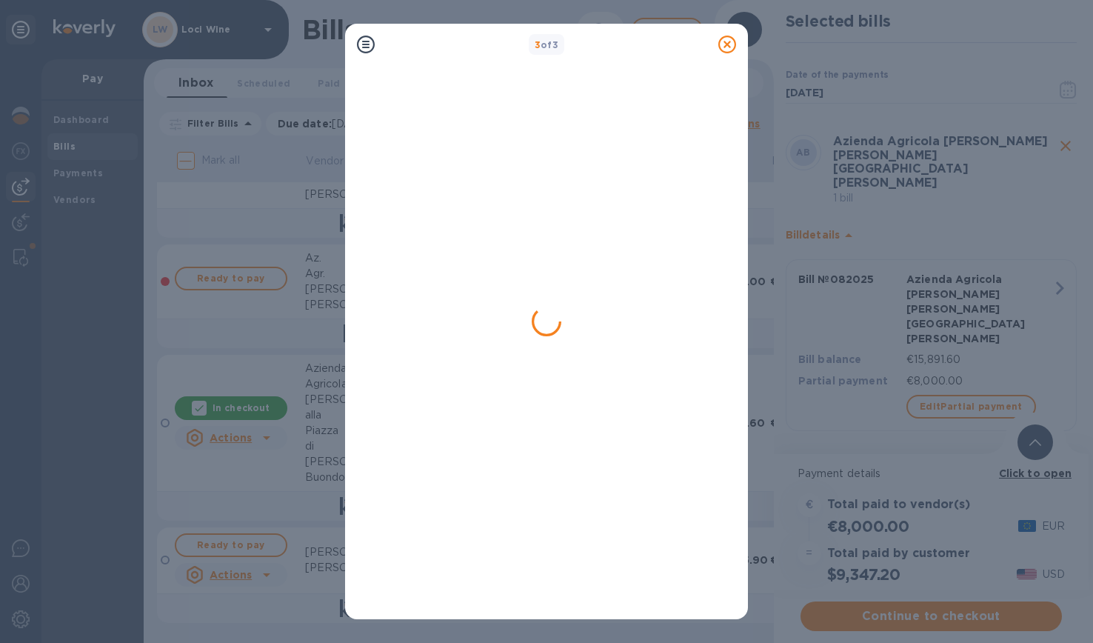
click at [253, 201] on div "3 of 3" at bounding box center [546, 321] width 1093 height 643
